Goal: Information Seeking & Learning: Learn about a topic

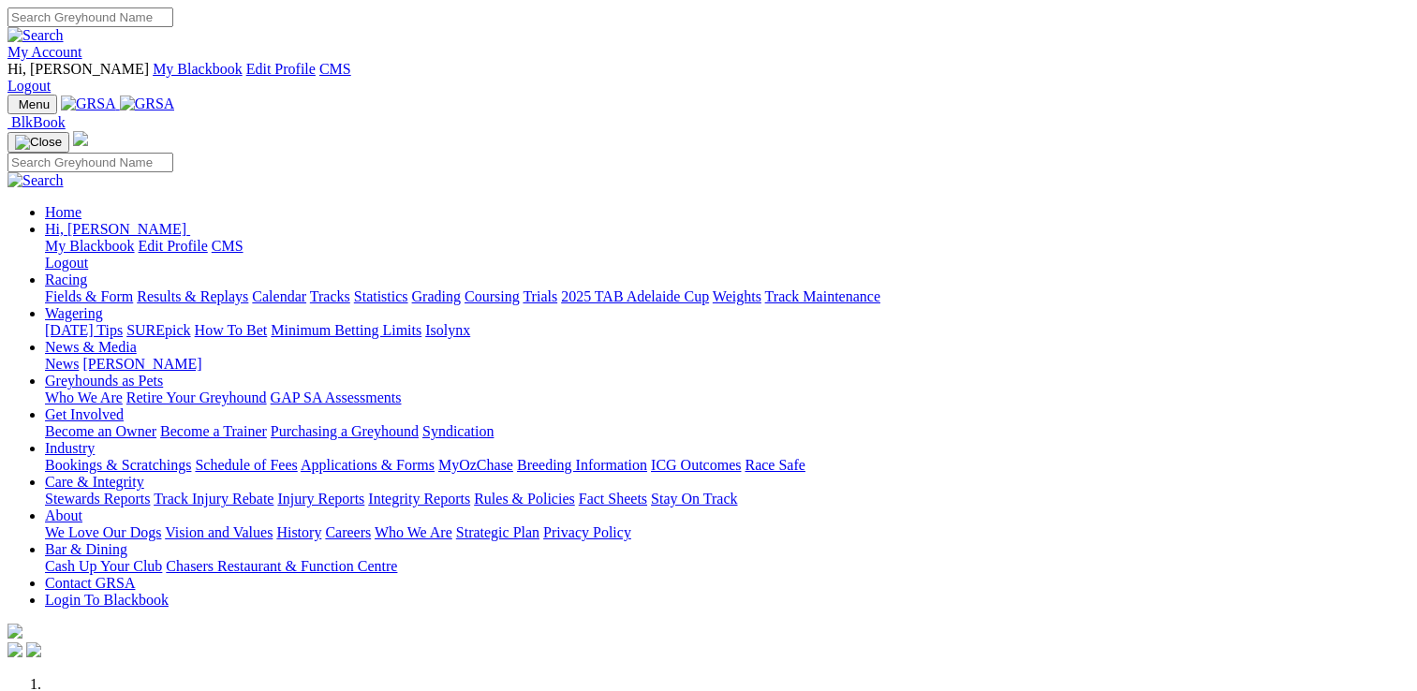
scroll to position [656, 0]
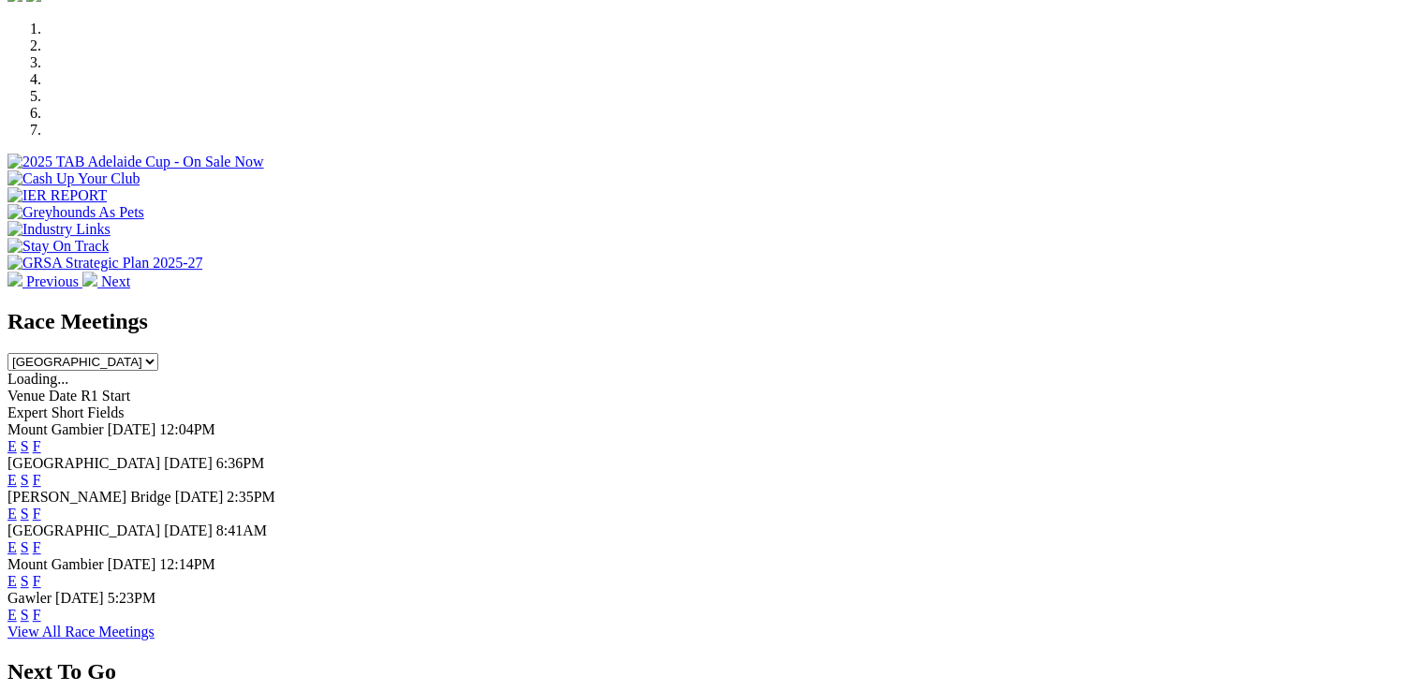
click at [17, 472] on link "E" at bounding box center [11, 480] width 9 height 16
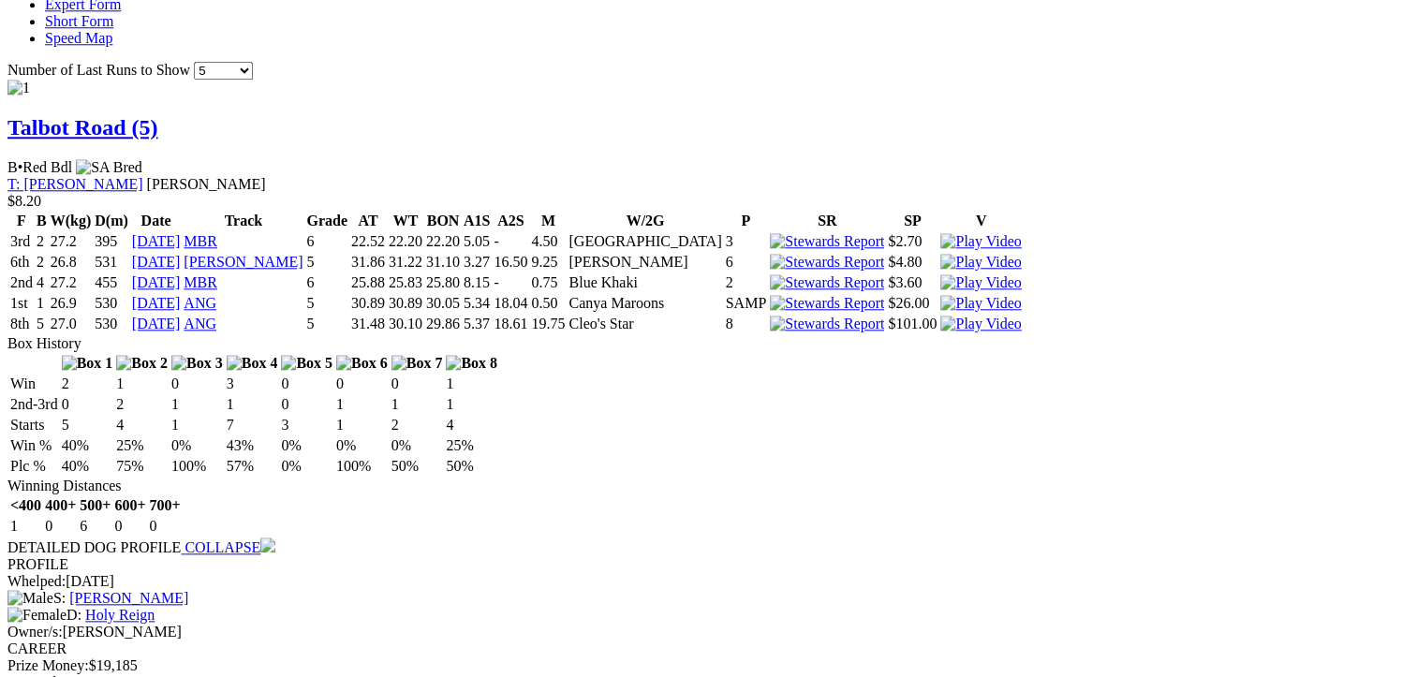
scroll to position [1873, 0]
